Goal: Check status: Check status

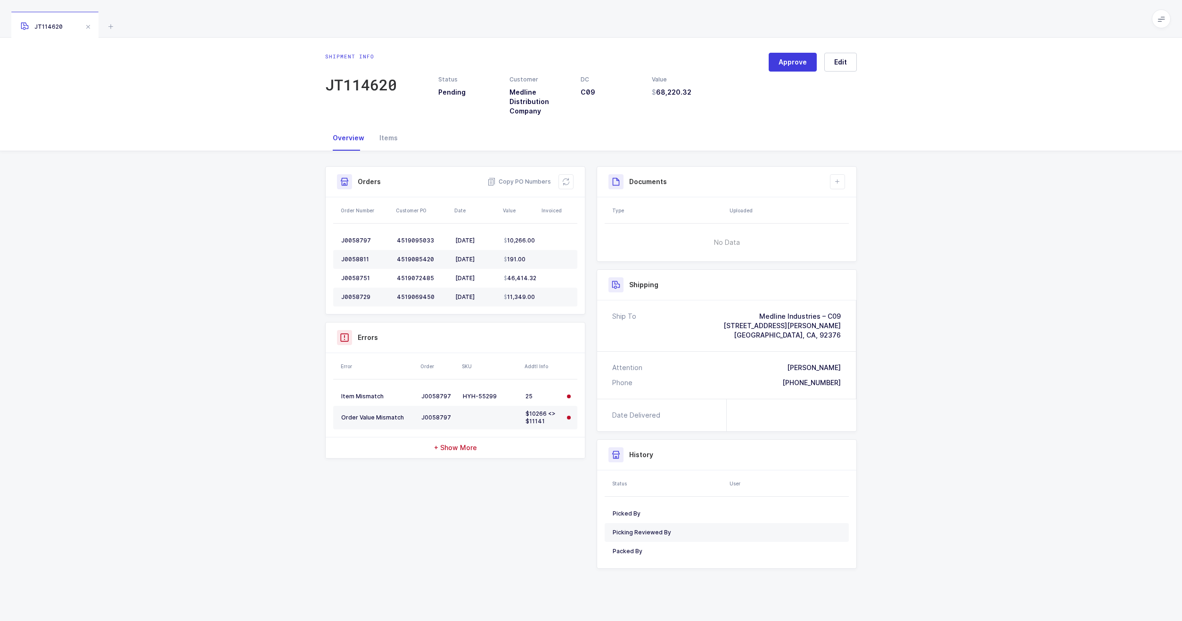
click at [472, 452] on span "+ Show More" at bounding box center [455, 447] width 43 height 9
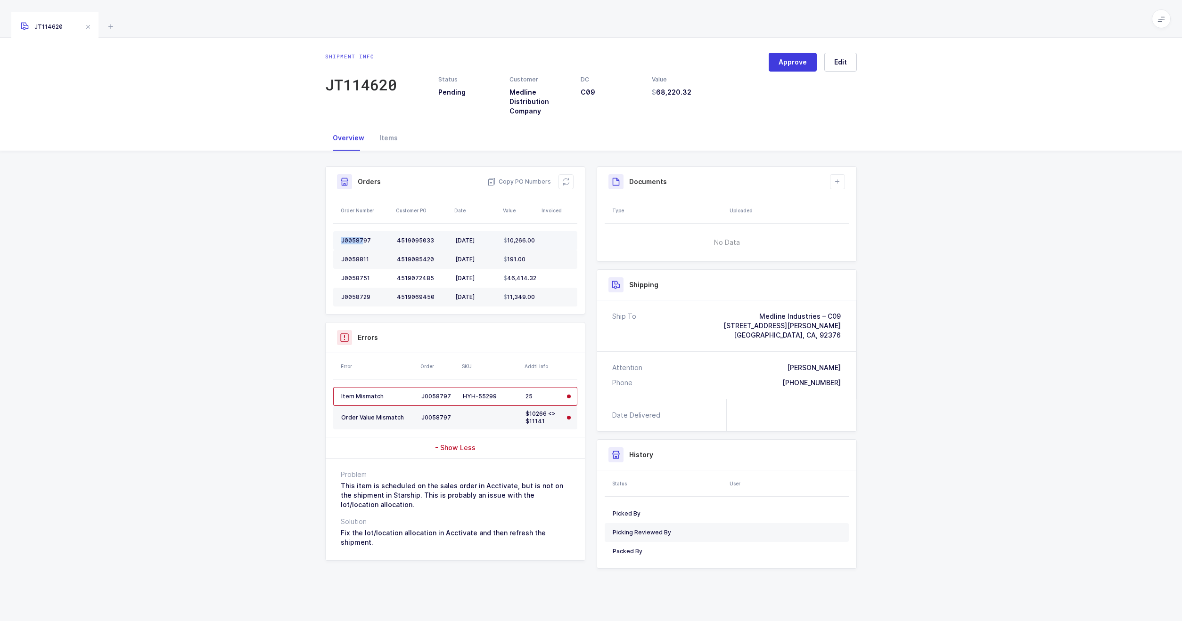
drag, startPoint x: 361, startPoint y: 244, endPoint x: 359, endPoint y: 235, distance: 9.8
click at [359, 235] on td "J0058797" at bounding box center [363, 240] width 60 height 19
click at [364, 240] on div "J0058797" at bounding box center [365, 241] width 48 height 8
click at [364, 241] on div "J0058797" at bounding box center [365, 241] width 48 height 8
click at [384, 130] on div "Items" at bounding box center [388, 137] width 33 height 25
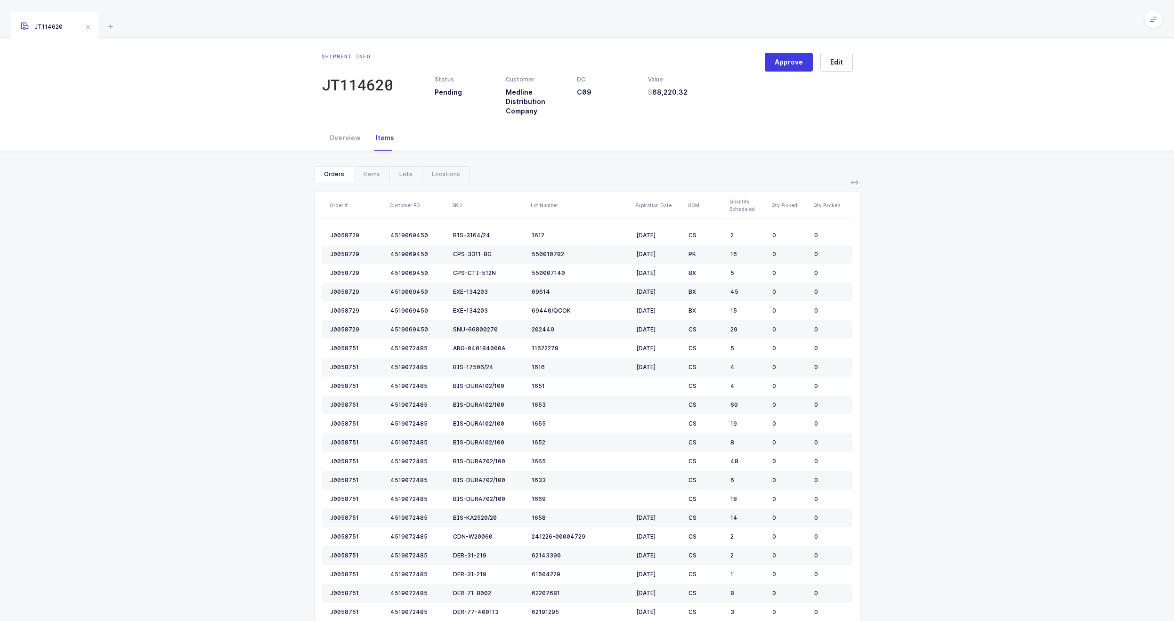
click at [401, 175] on div "Lots" at bounding box center [406, 174] width 33 height 15
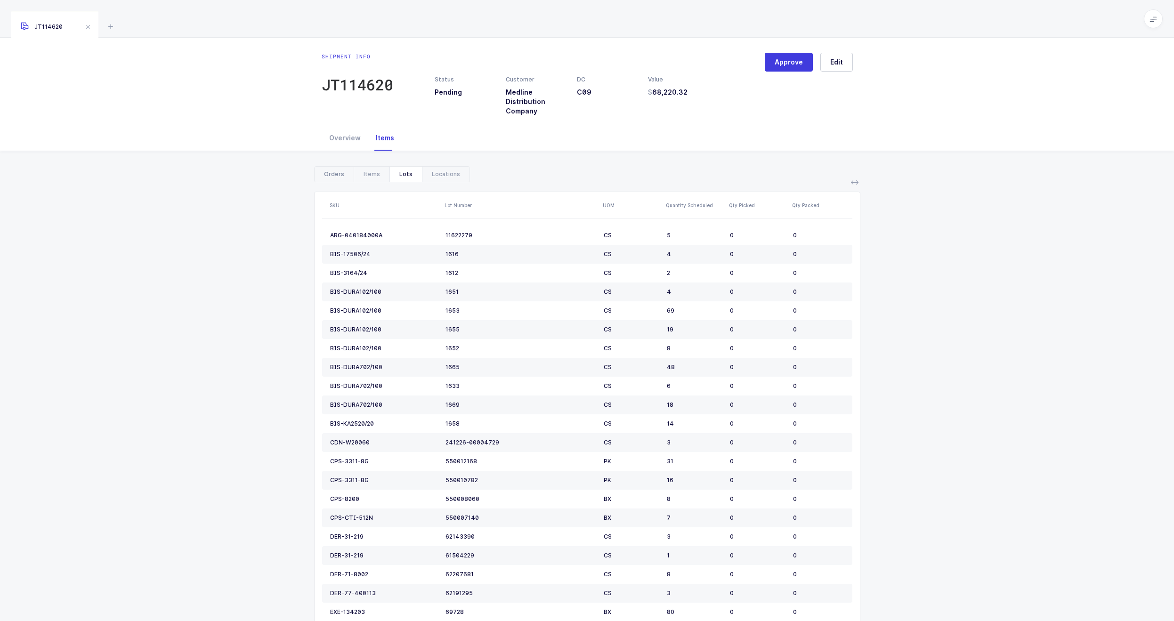
click at [321, 175] on div "Orders" at bounding box center [334, 174] width 39 height 15
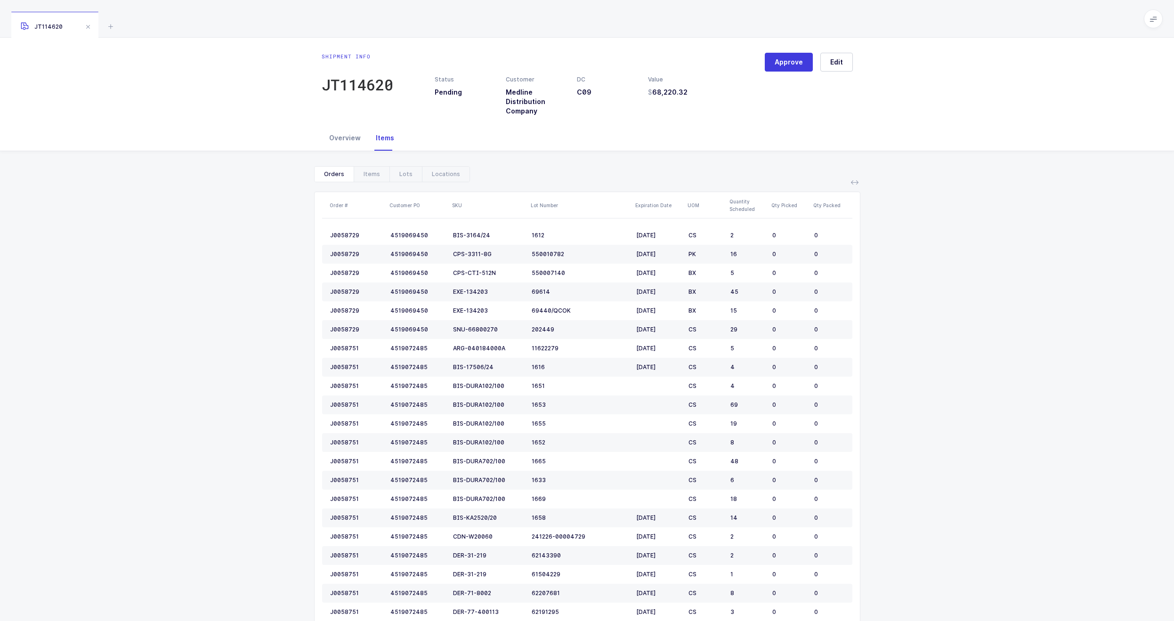
click at [336, 130] on div "Overview" at bounding box center [345, 137] width 47 height 25
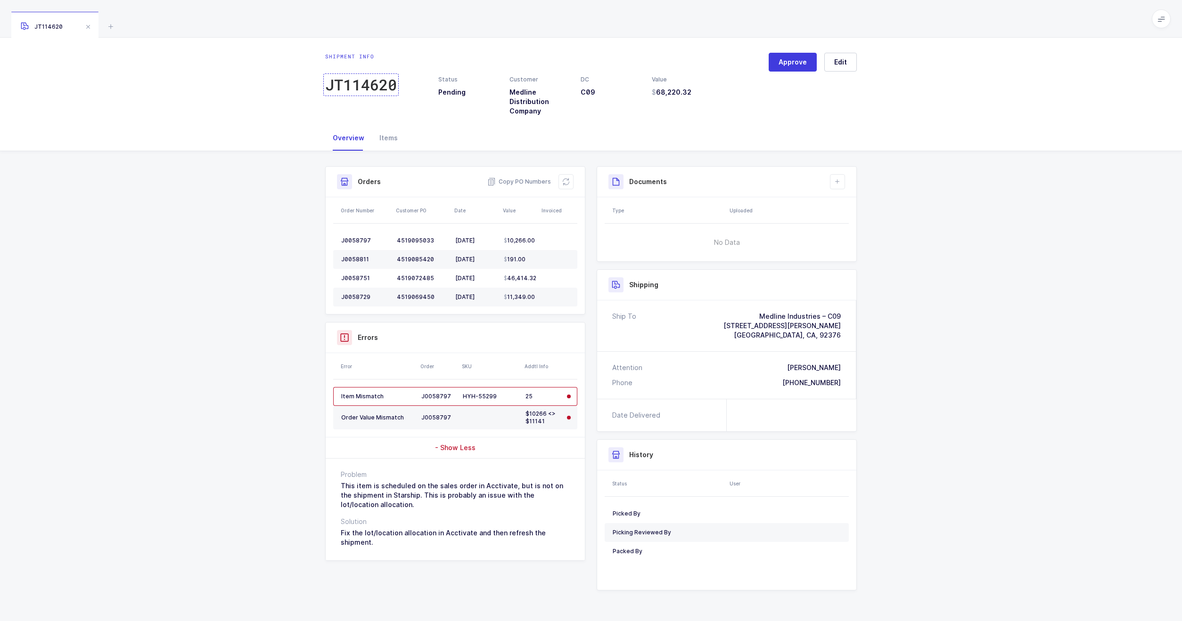
click at [384, 85] on div "JT114620" at bounding box center [361, 84] width 72 height 19
click at [479, 427] on td at bounding box center [490, 418] width 63 height 24
click at [485, 404] on td "HYH-55299" at bounding box center [490, 396] width 63 height 19
click at [349, 240] on div "J0058797" at bounding box center [365, 241] width 48 height 8
drag, startPoint x: 373, startPoint y: 239, endPoint x: 328, endPoint y: 241, distance: 44.3
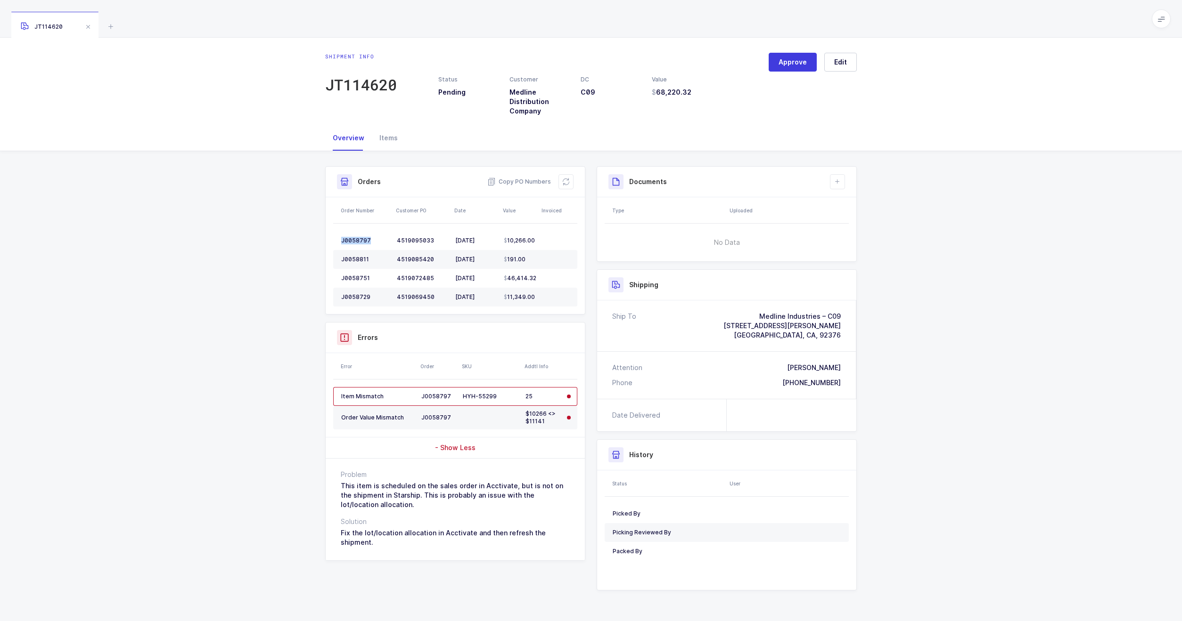
click at [328, 240] on div "Order Number Customer PO Date Value Invoiced J0058797 4519095033 09/25/2025 10,…" at bounding box center [455, 255] width 259 height 117
copy table "J0058797"
click at [1019, 196] on div "Shipment Info Approve Shipment Number JT114620 Status Pending Customer Medline …" at bounding box center [591, 386] width 1182 height 470
click at [193, 285] on div "Shipment Info Approve Shipment Number JT114620 Status Pending Customer Medline …" at bounding box center [591, 386] width 1182 height 470
click at [390, 136] on div "Items" at bounding box center [388, 137] width 33 height 25
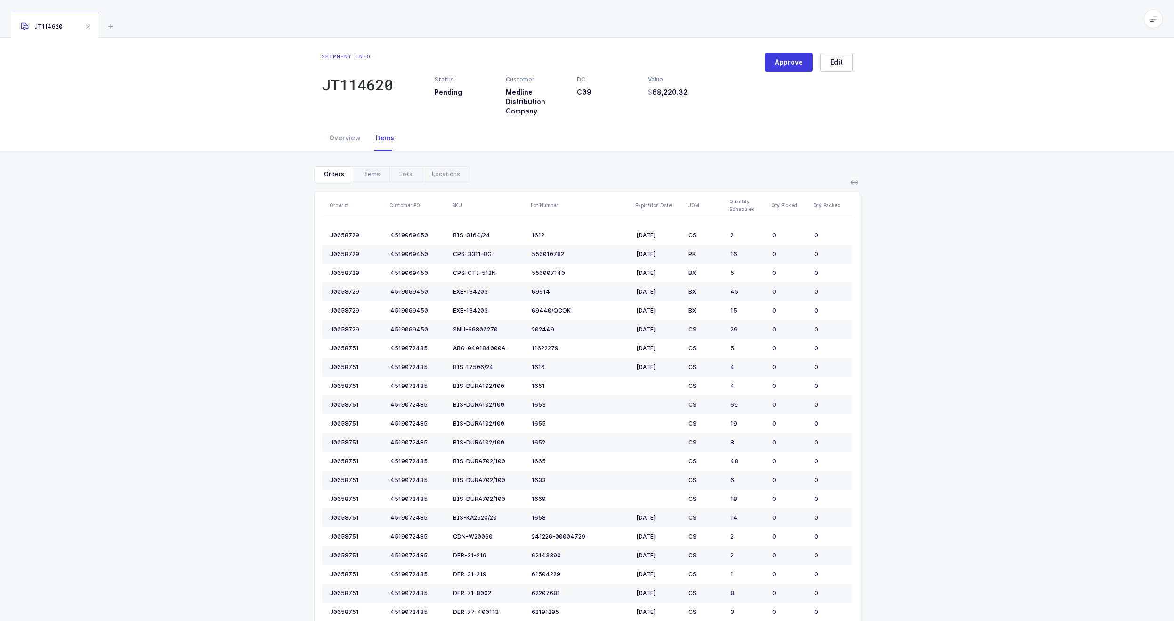
click at [363, 171] on div "Items" at bounding box center [372, 174] width 36 height 15
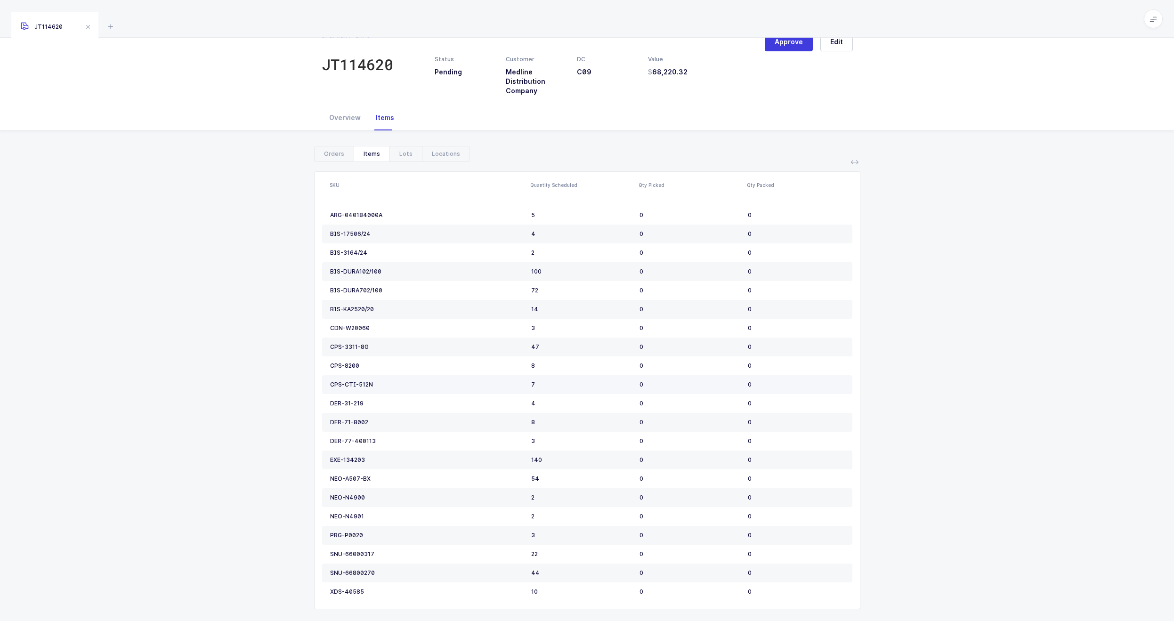
scroll to position [31, 0]
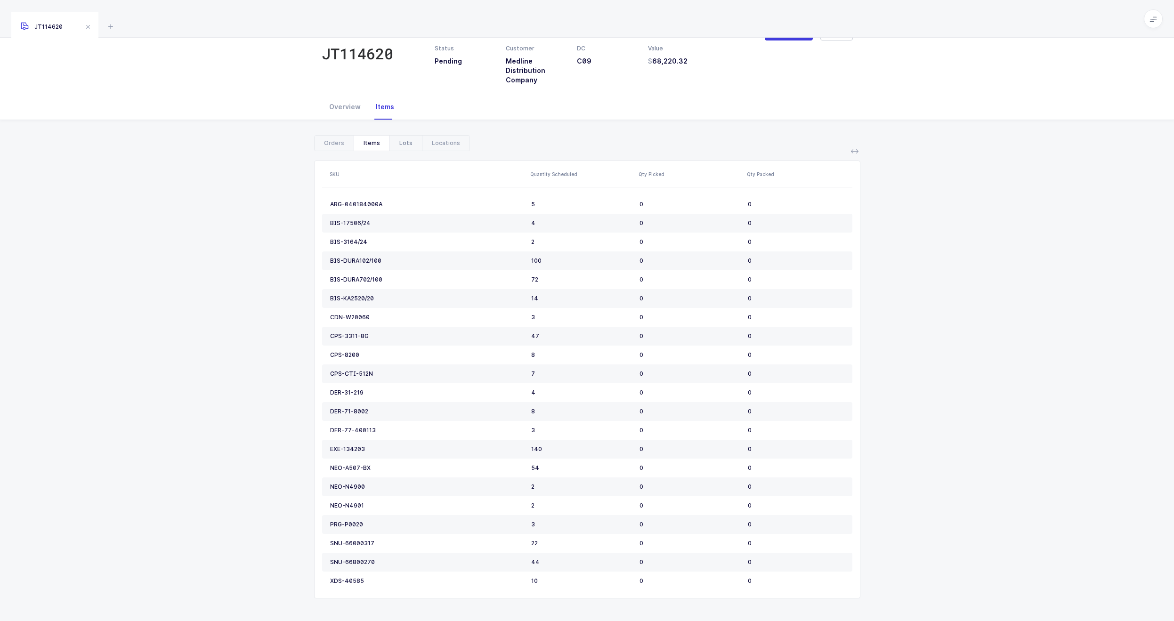
drag, startPoint x: 244, startPoint y: 301, endPoint x: 405, endPoint y: 149, distance: 221.6
click at [405, 149] on div "Show canceled Orders Items Lots Locations Order # Customer PO SKU Lot Number Ex…" at bounding box center [587, 370] width 1159 height 501
click at [404, 147] on div "Lots" at bounding box center [406, 143] width 33 height 15
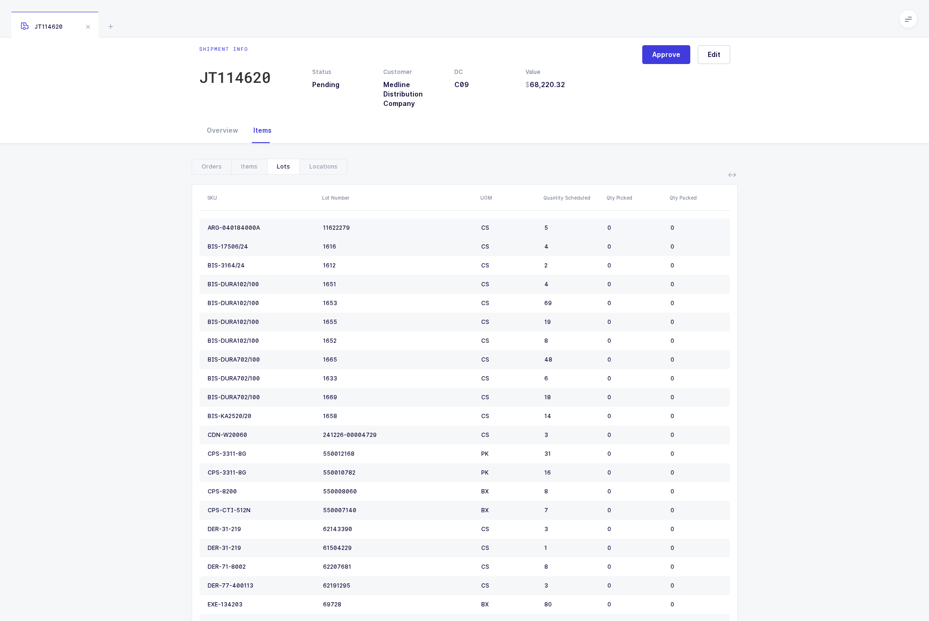
scroll to position [0, 0]
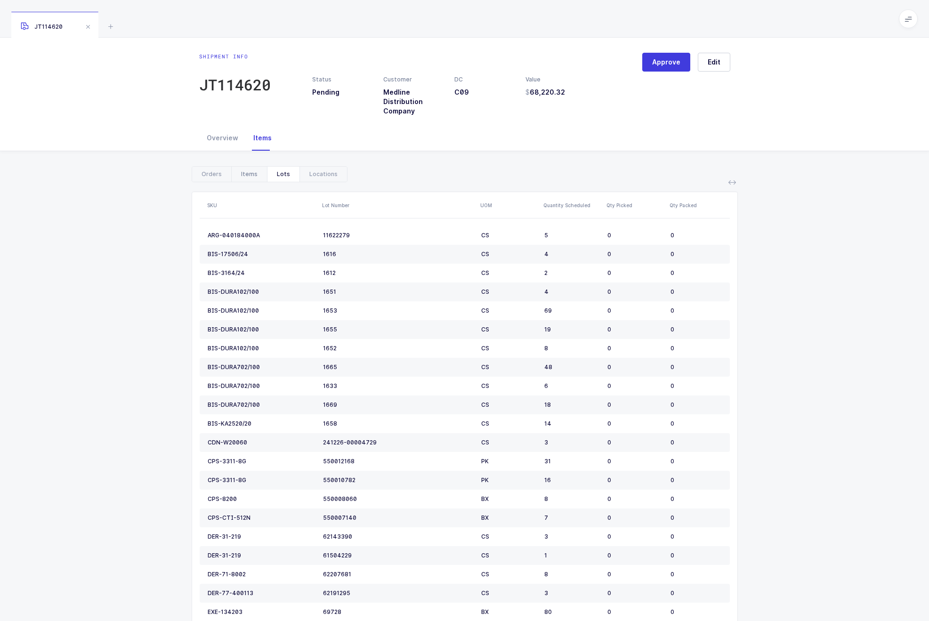
click at [248, 170] on div "Items" at bounding box center [249, 174] width 36 height 15
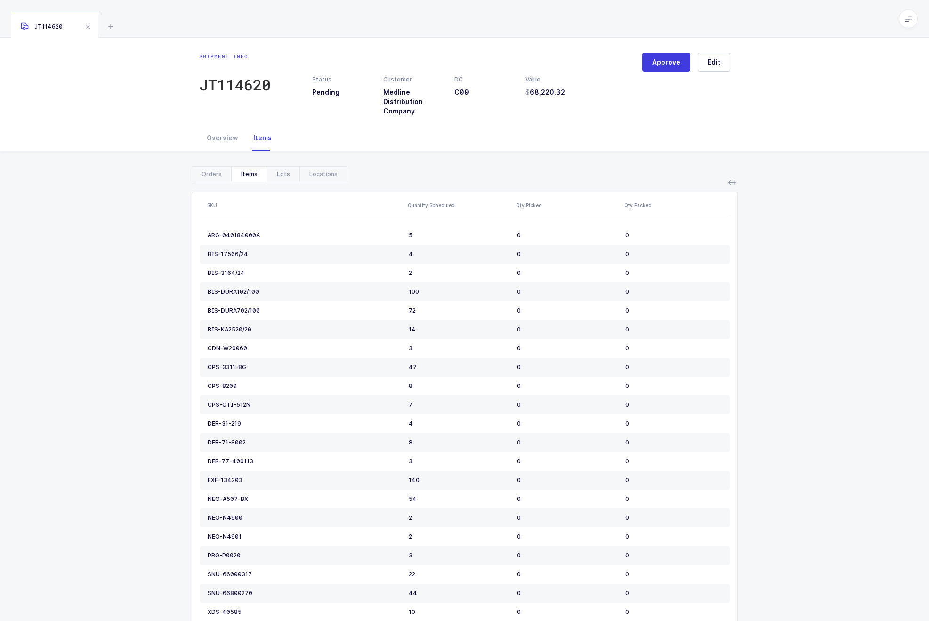
click at [270, 173] on div "Lots" at bounding box center [283, 174] width 33 height 15
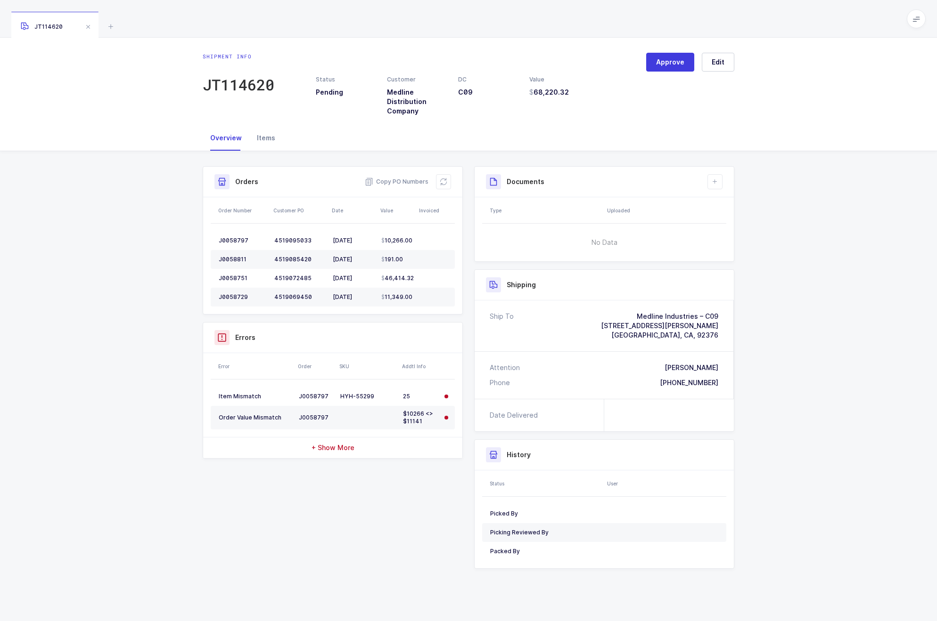
click at [265, 143] on div "Items" at bounding box center [265, 137] width 33 height 25
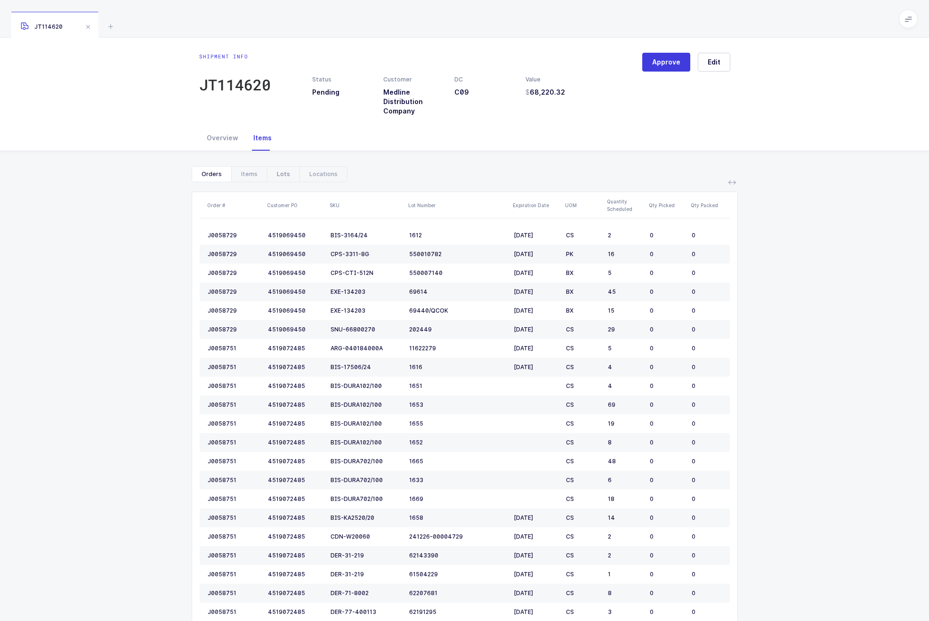
click at [275, 177] on div "Lots" at bounding box center [283, 174] width 33 height 15
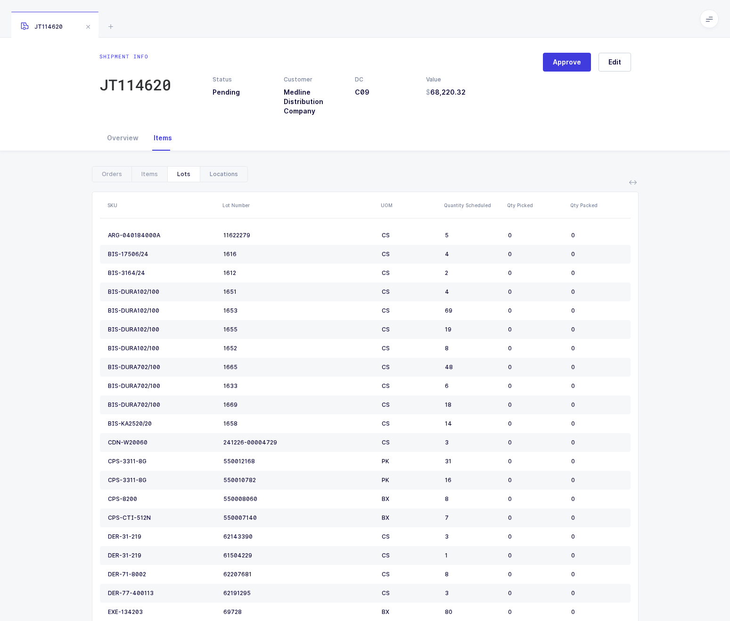
click at [216, 179] on div "Locations" at bounding box center [224, 174] width 48 height 15
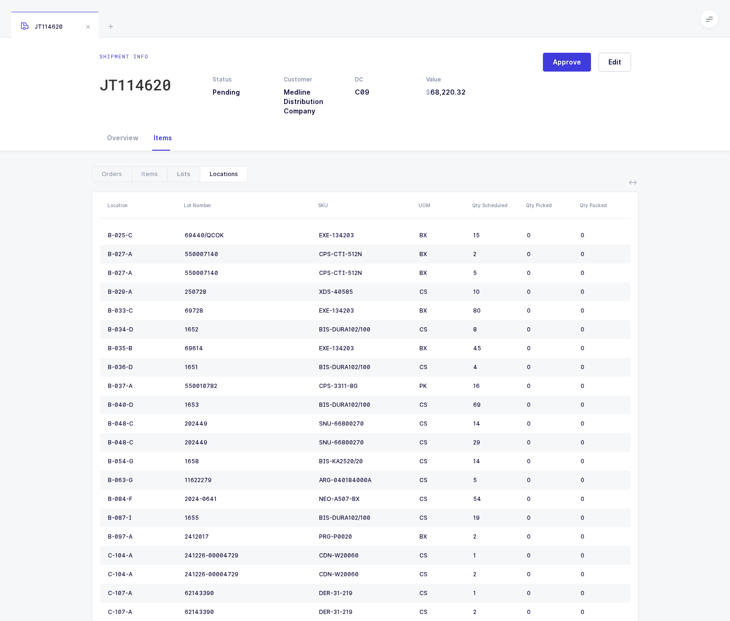
click at [191, 178] on div "Lots" at bounding box center [183, 174] width 33 height 15
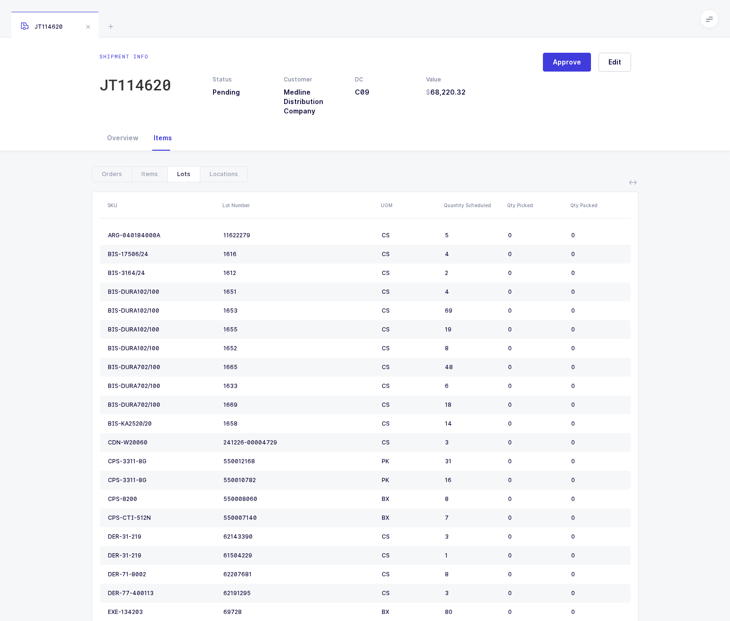
click at [444, 133] on div "Overview Items" at bounding box center [364, 137] width 531 height 25
click at [159, 80] on div "JT114620" at bounding box center [135, 84] width 72 height 19
drag, startPoint x: 449, startPoint y: 147, endPoint x: 128, endPoint y: 99, distance: 324.8
click at [449, 147] on div "Overview Items" at bounding box center [364, 137] width 531 height 25
click at [133, 85] on div "JT114620" at bounding box center [135, 84] width 72 height 19
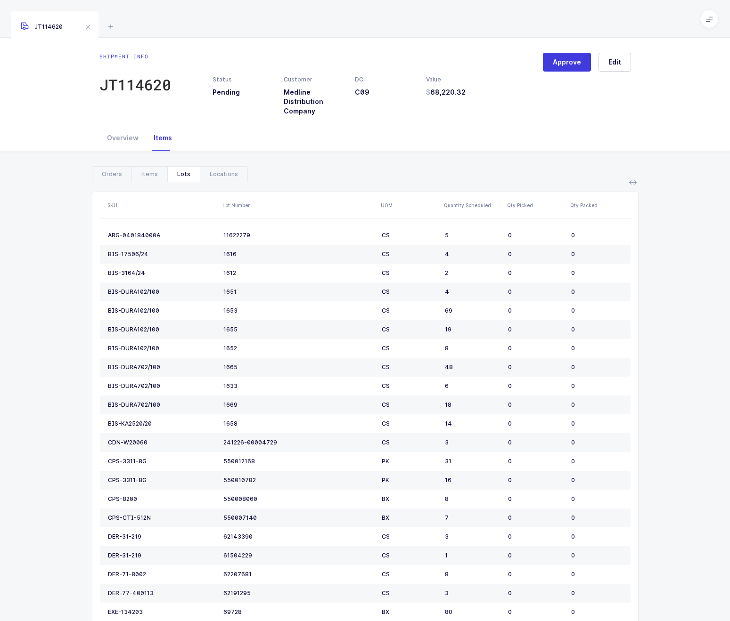
click at [479, 31] on div "JT114620" at bounding box center [365, 19] width 730 height 38
click at [313, 156] on div "Show canceled Orders Items Lots Locations Order # Customer PO SKU Lot Number Ex…" at bounding box center [365, 505] width 715 height 709
click at [316, 159] on div "Show canceled Orders Items Lots Locations Order # Customer PO SKU Lot Number Ex…" at bounding box center [365, 505] width 715 height 709
